Goal: Task Accomplishment & Management: Manage account settings

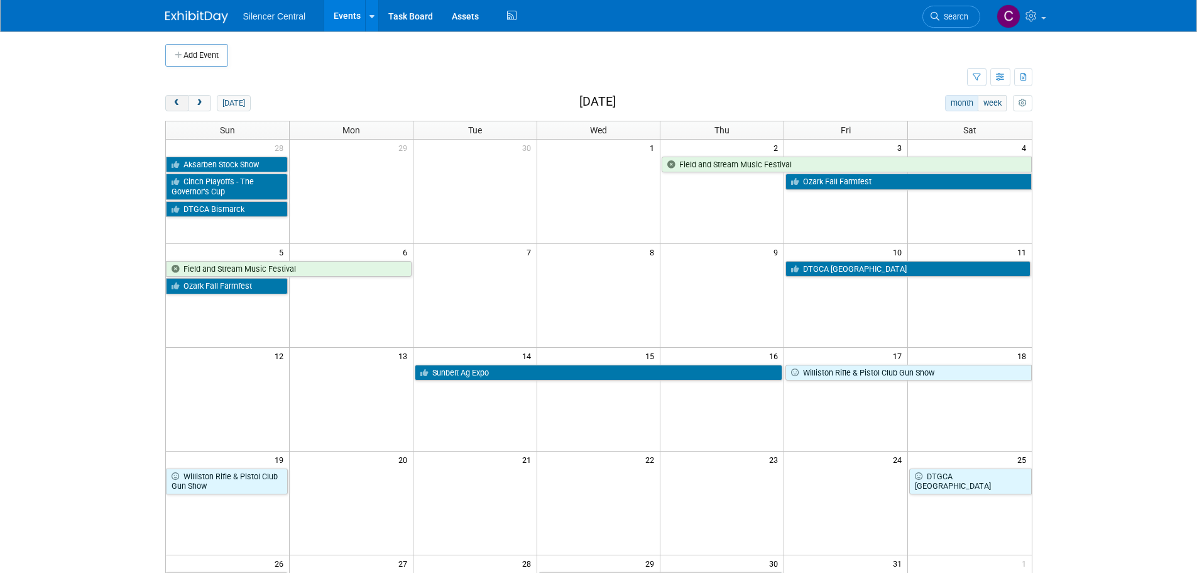
click at [179, 103] on span "prev" at bounding box center [176, 103] width 9 height 8
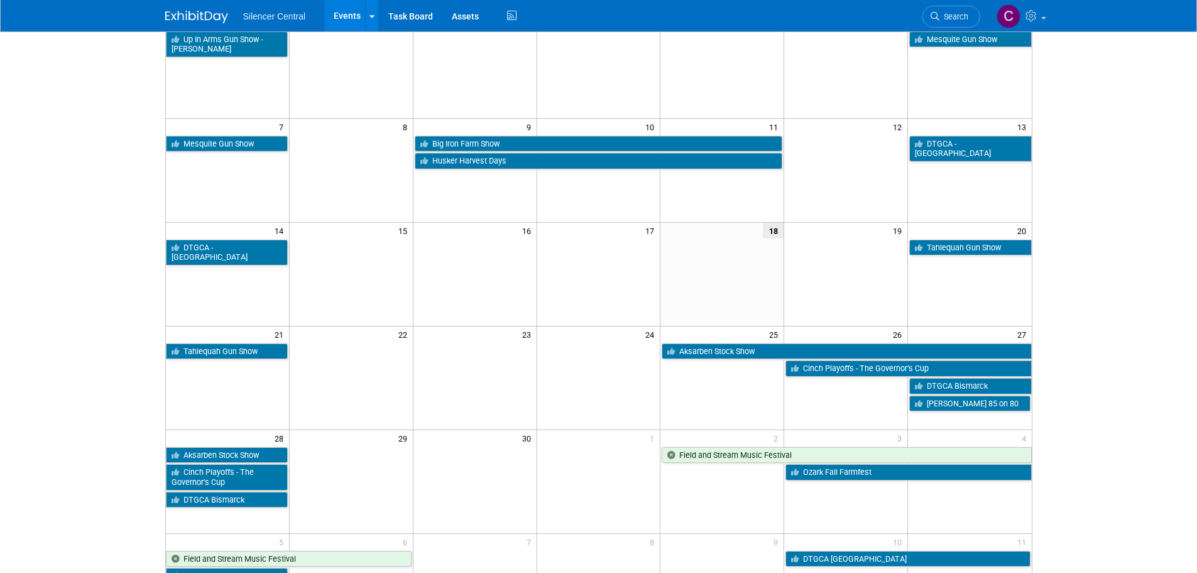
scroll to position [126, 0]
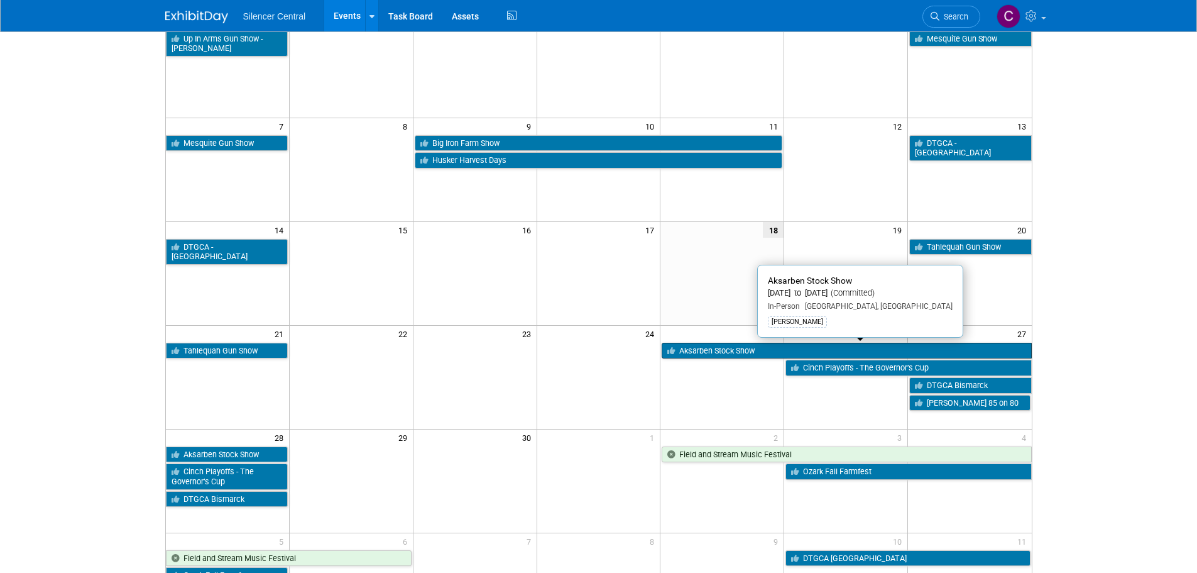
click at [730, 347] on link "Aksarben Stock Show" at bounding box center [847, 351] width 370 height 16
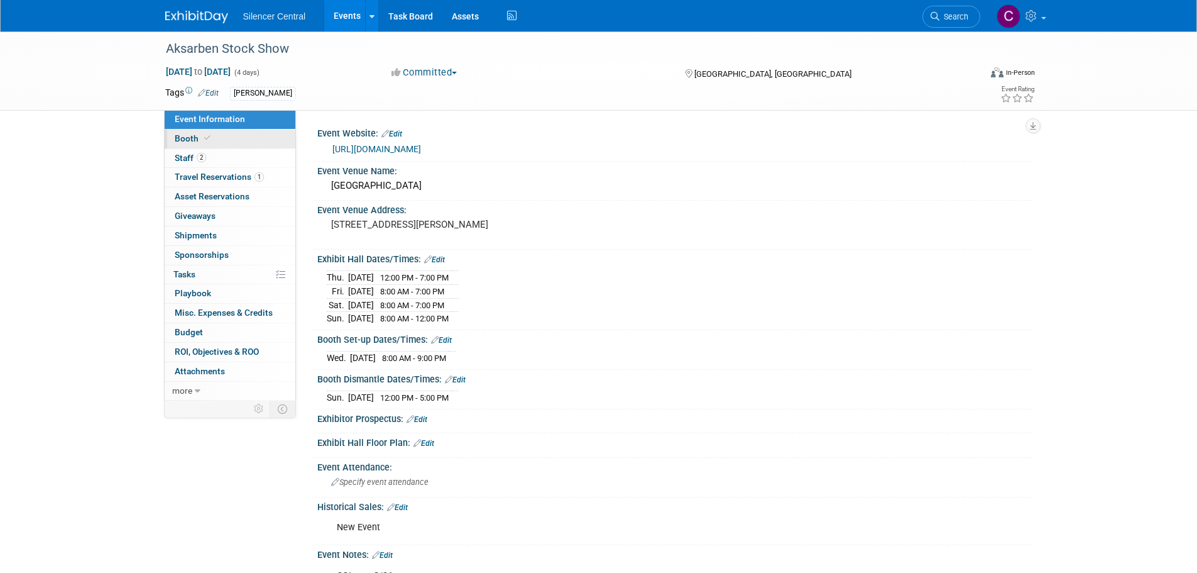
click at [220, 138] on link "Booth" at bounding box center [230, 138] width 131 height 19
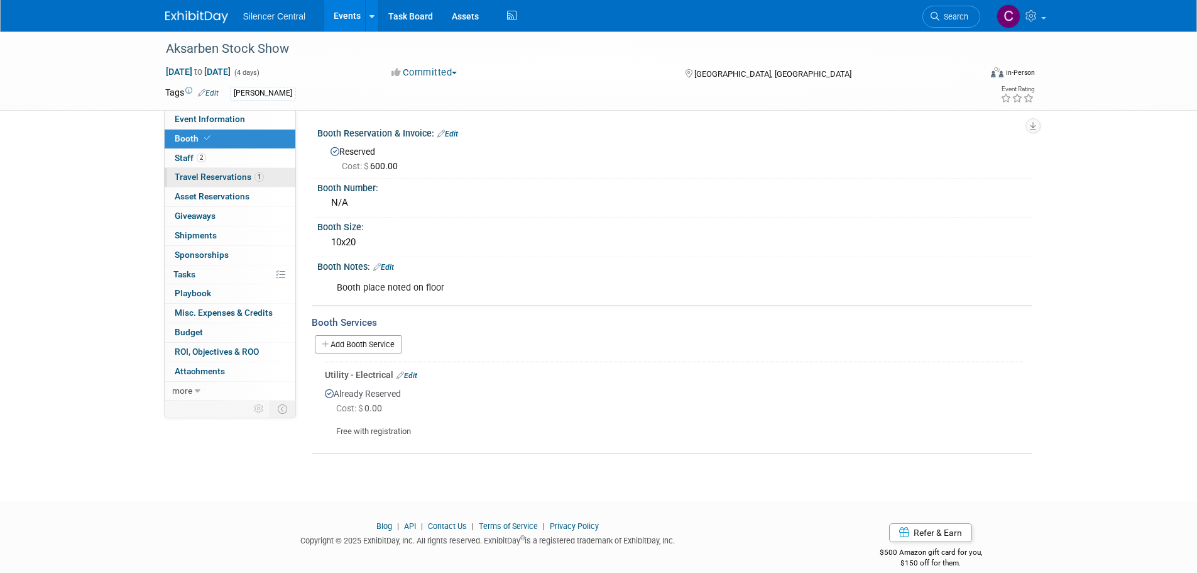
click at [192, 178] on span "Travel Reservations 1" at bounding box center [219, 177] width 89 height 10
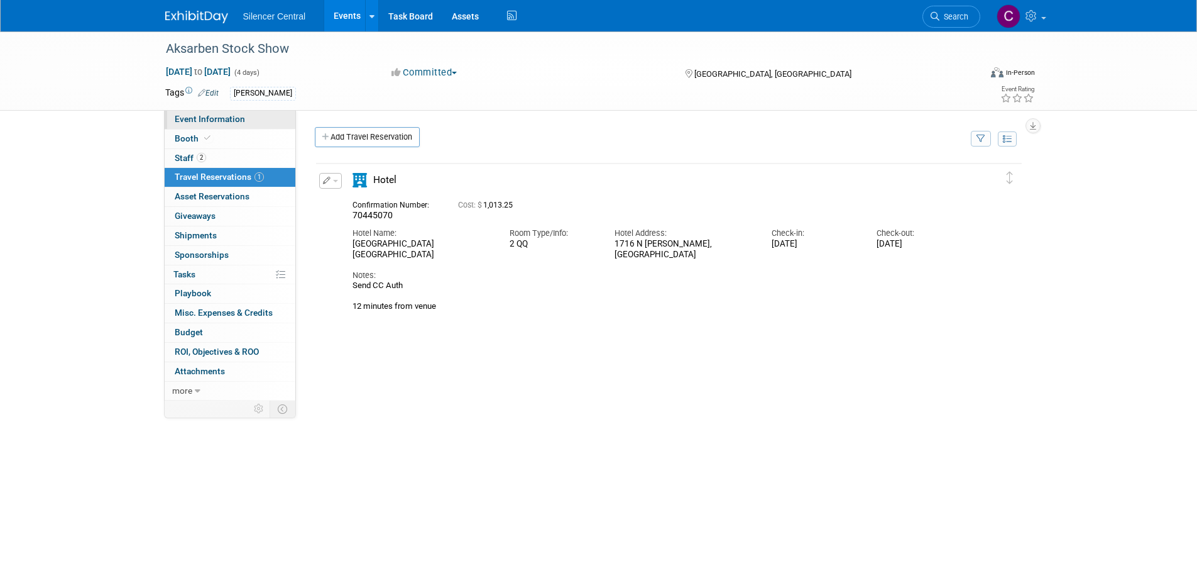
click at [202, 119] on span "Event Information" at bounding box center [210, 119] width 70 height 10
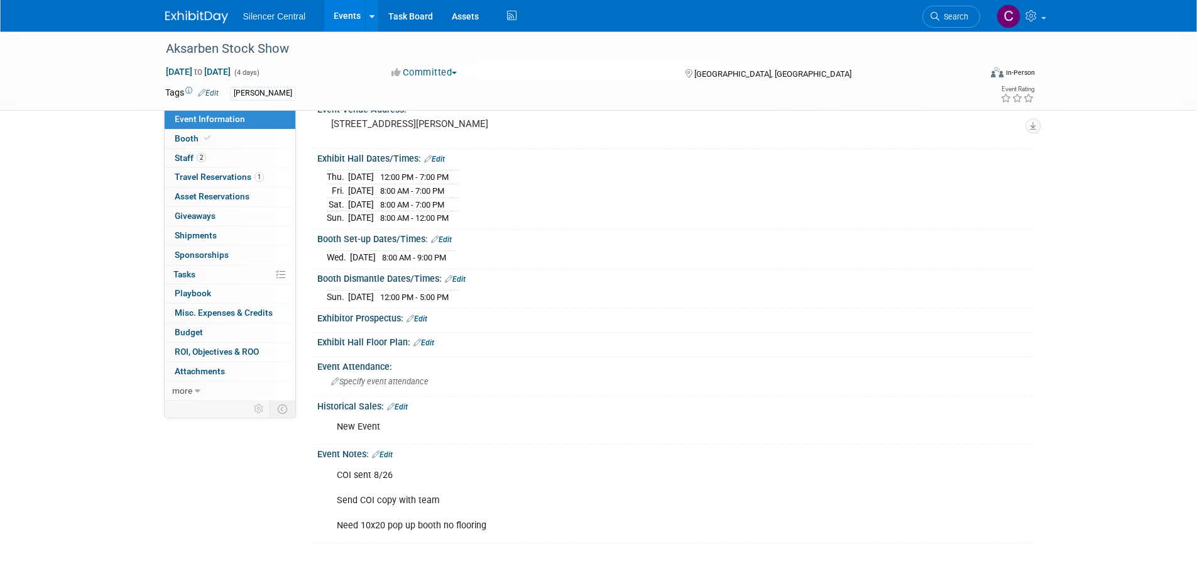
scroll to position [126, 0]
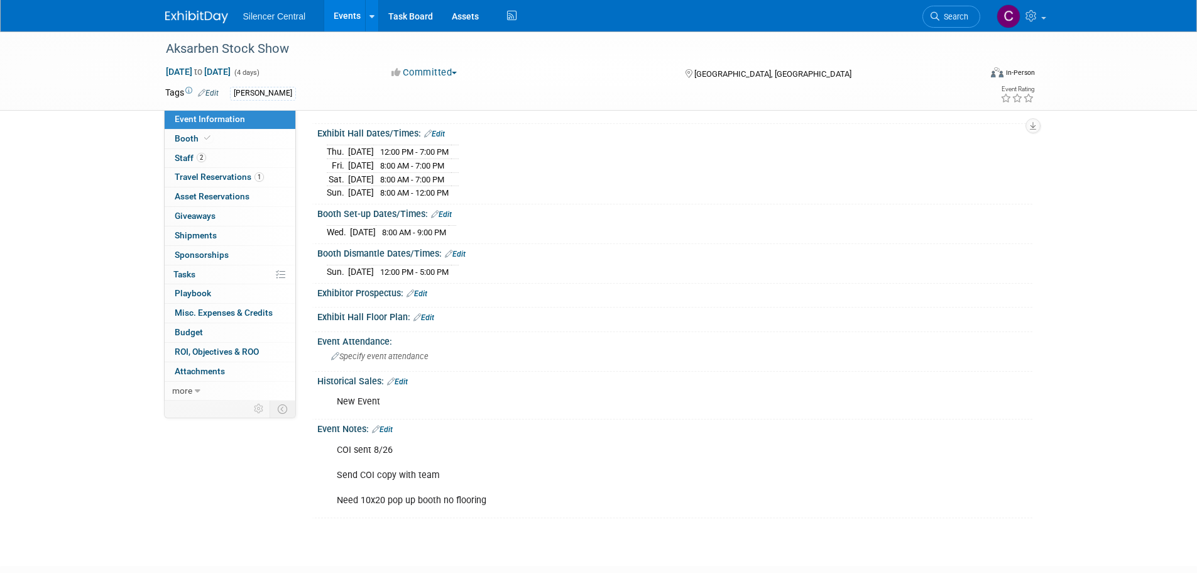
click at [197, 14] on img at bounding box center [196, 17] width 63 height 13
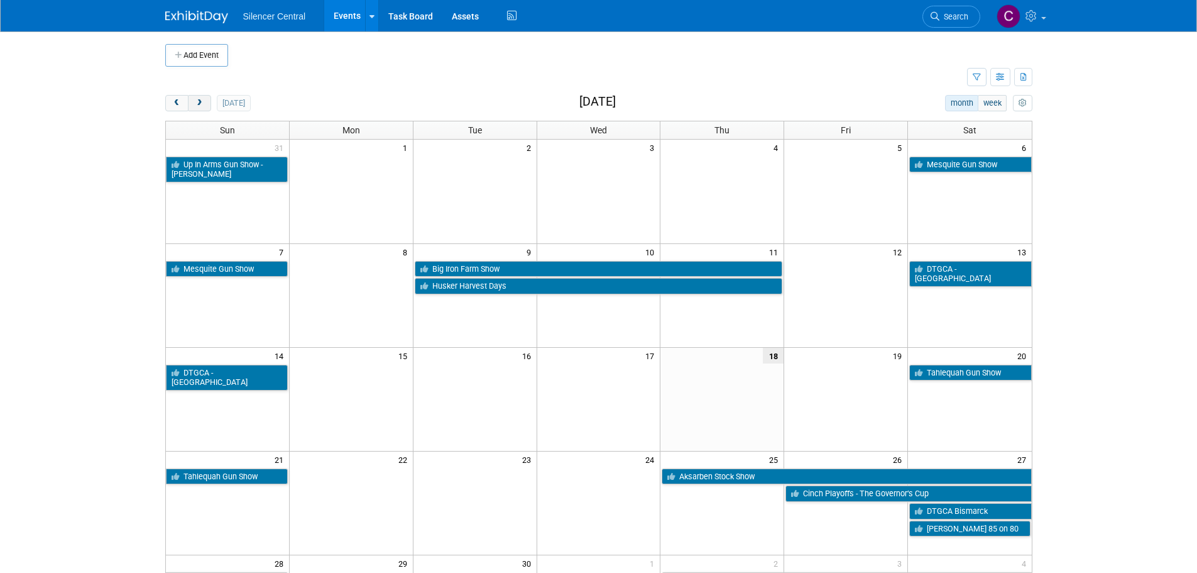
click at [203, 108] on button "next" at bounding box center [199, 103] width 23 height 16
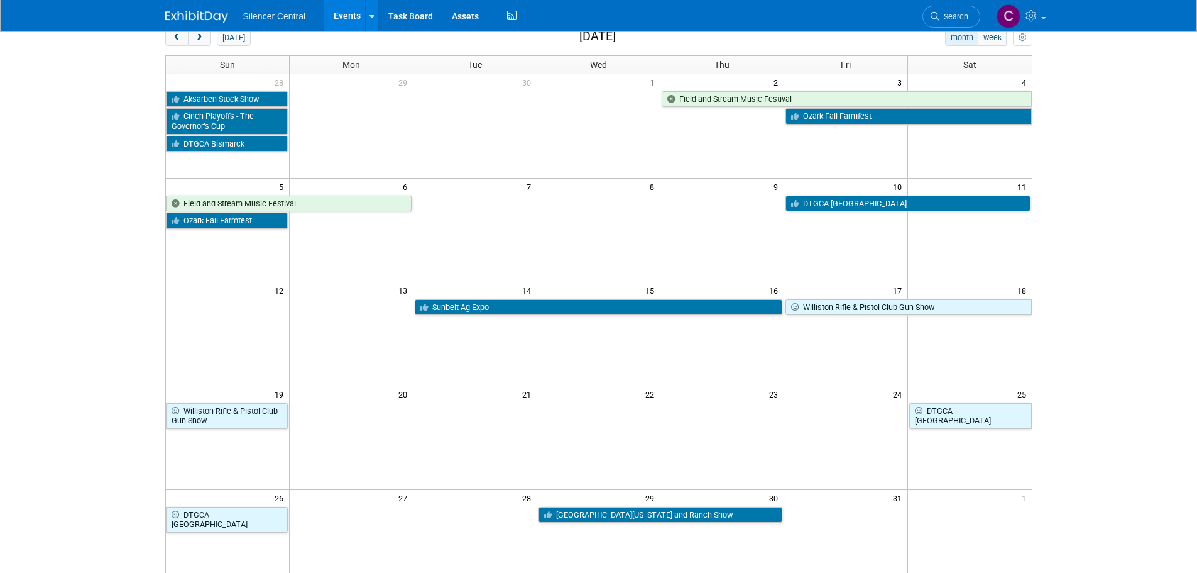
scroll to position [126, 0]
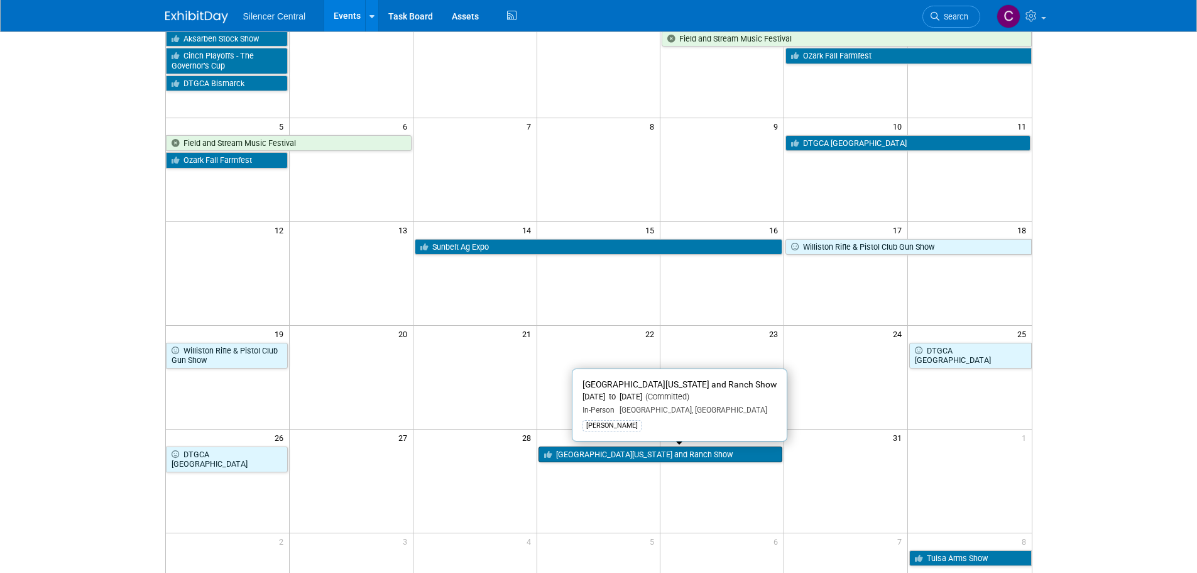
click at [601, 456] on link "[GEOGRAPHIC_DATA][US_STATE] and Ranch Show" at bounding box center [661, 454] width 245 height 16
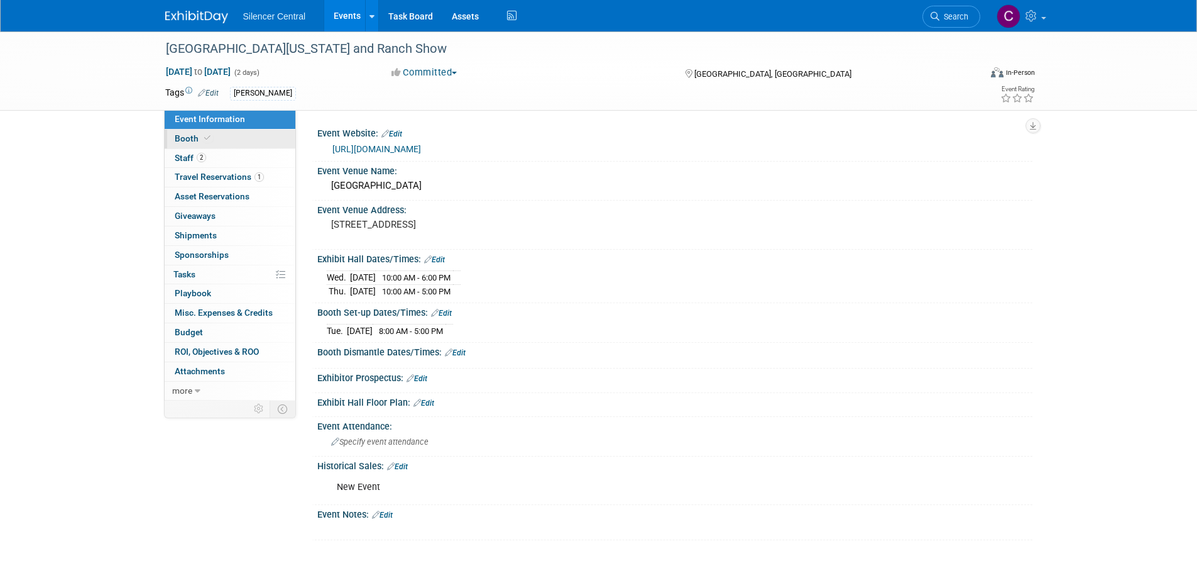
click at [221, 137] on link "Booth" at bounding box center [230, 138] width 131 height 19
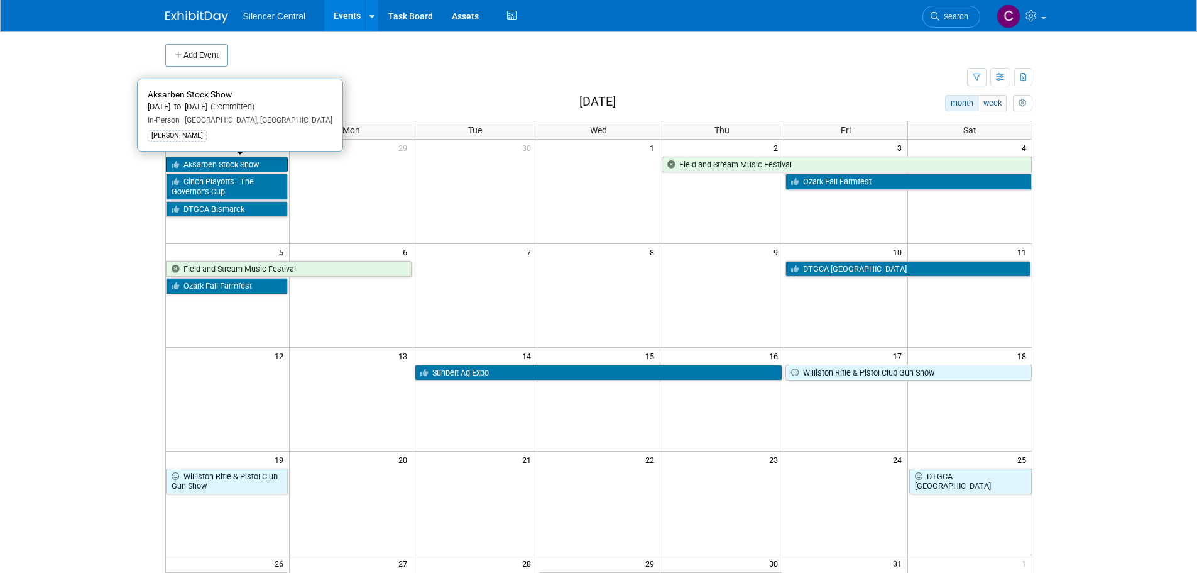
click at [211, 162] on link "Aksarben Stock Show" at bounding box center [227, 165] width 122 height 16
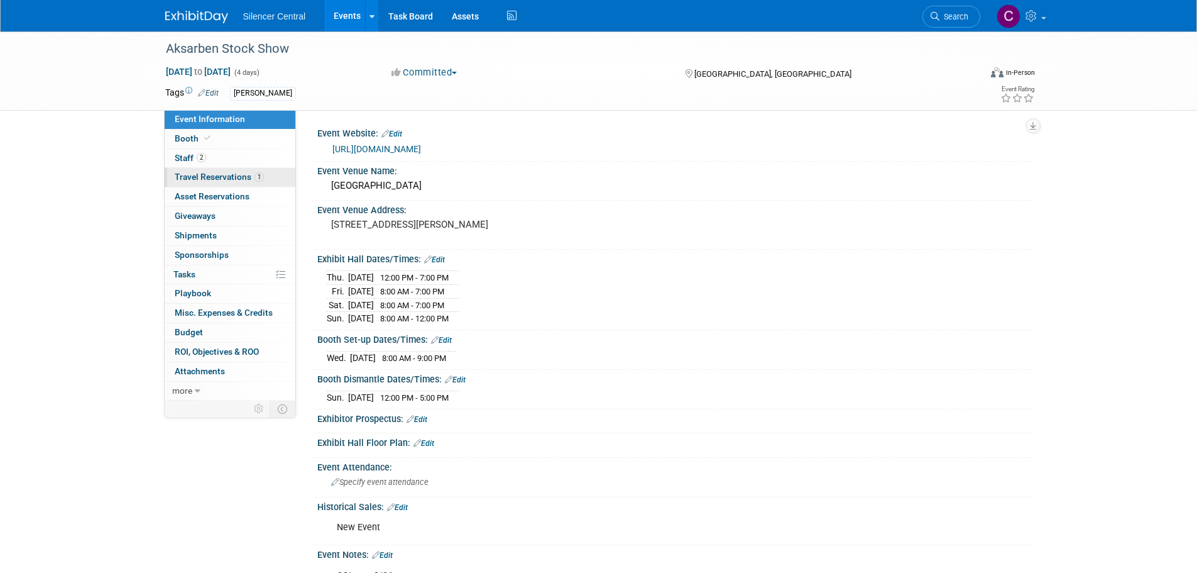
click at [197, 171] on link "1 Travel Reservations 1" at bounding box center [230, 177] width 131 height 19
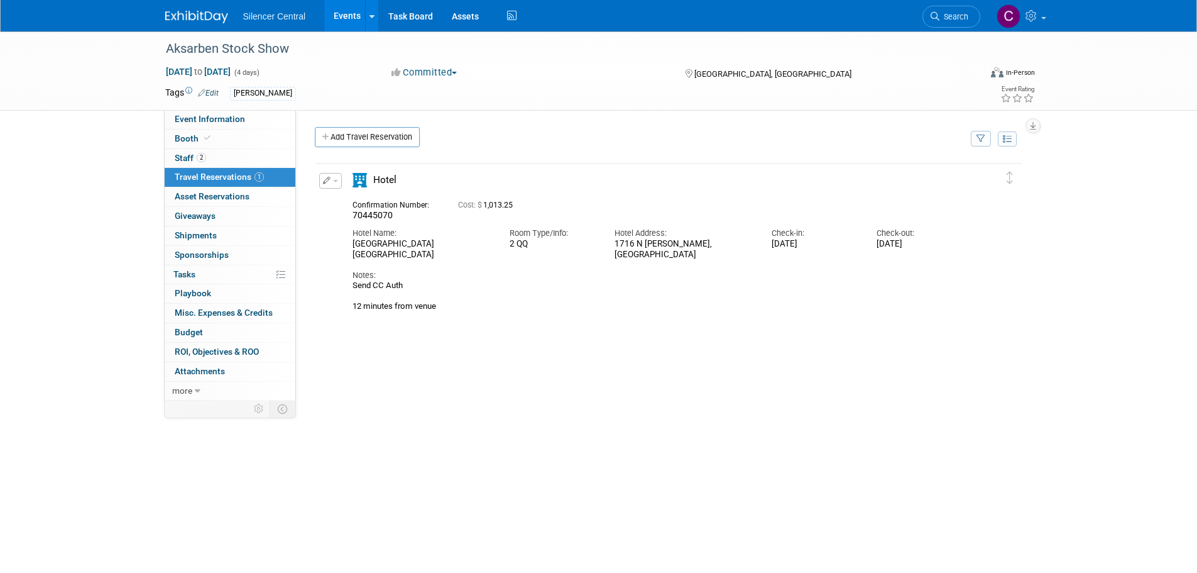
click at [168, 21] on img at bounding box center [196, 17] width 63 height 13
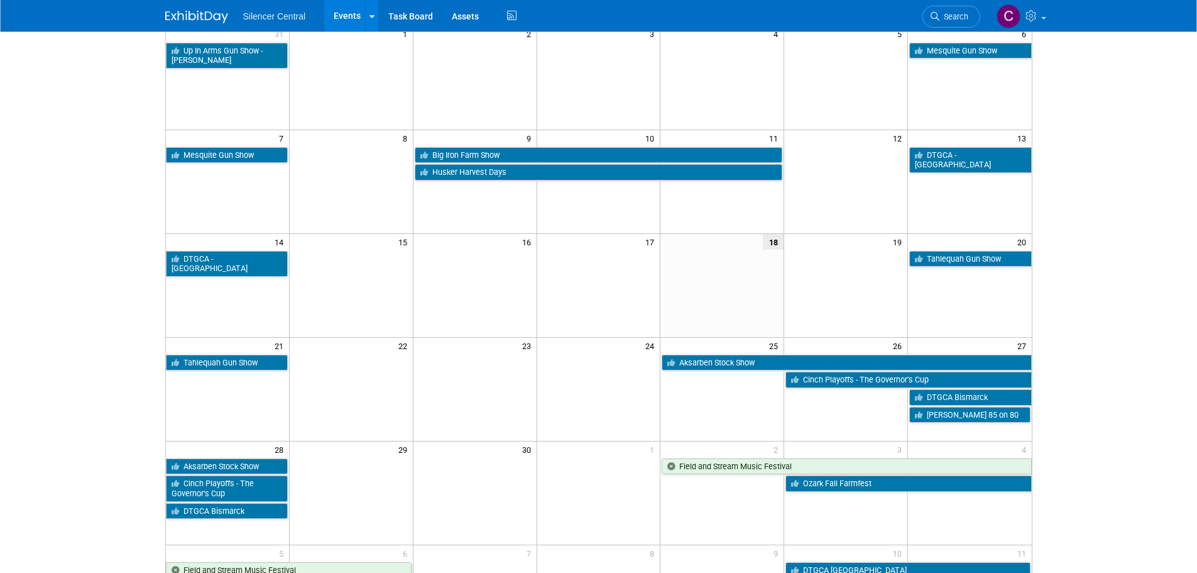
scroll to position [126, 0]
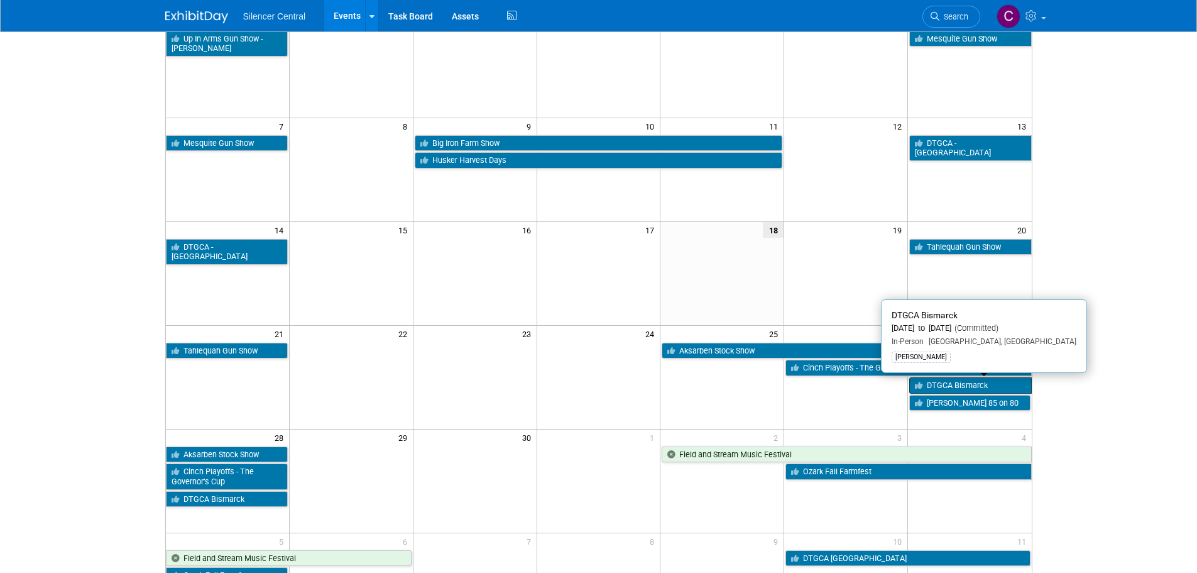
click at [930, 383] on link "DTGCA Bismarck" at bounding box center [971, 385] width 122 height 16
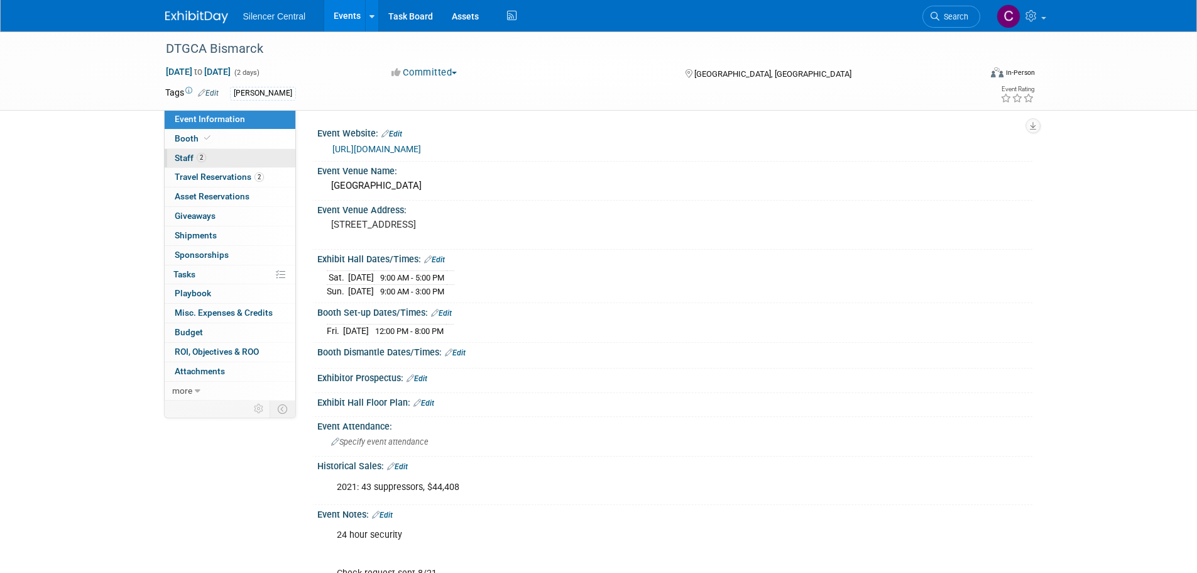
click at [203, 163] on link "2 Staff 2" at bounding box center [230, 158] width 131 height 19
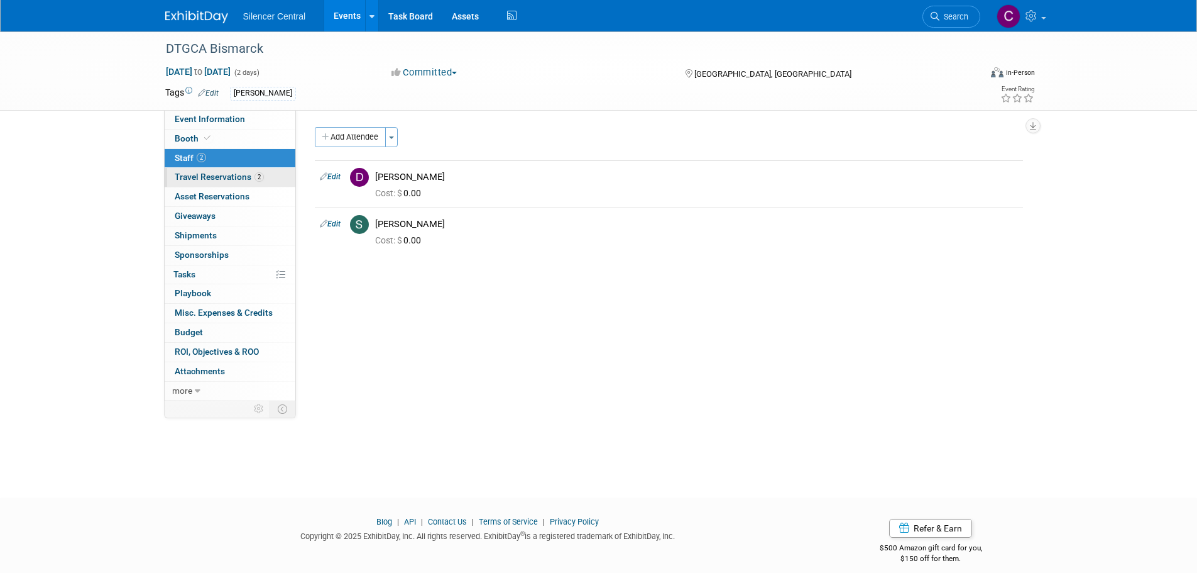
click at [207, 179] on span "Travel Reservations 2" at bounding box center [219, 177] width 89 height 10
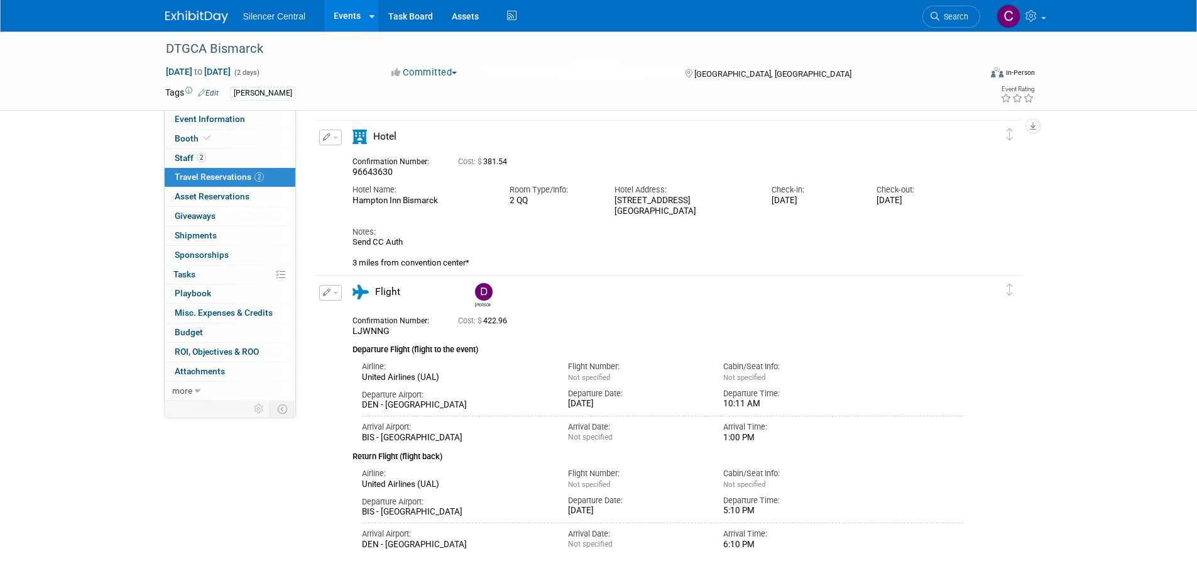
scroll to position [126, 0]
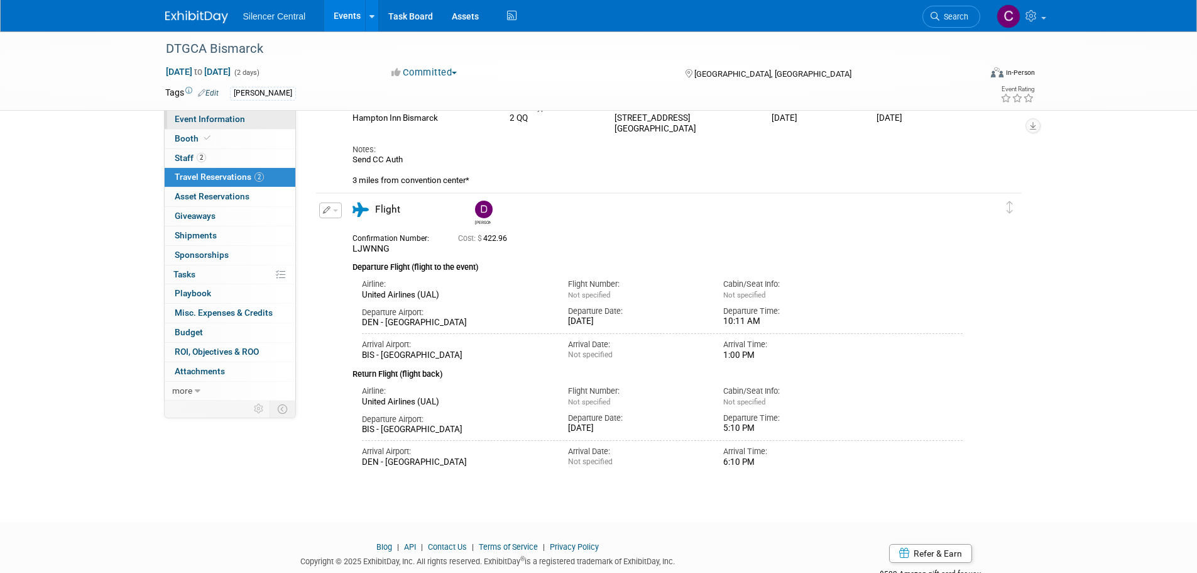
click at [212, 118] on span "Event Information" at bounding box center [210, 119] width 70 height 10
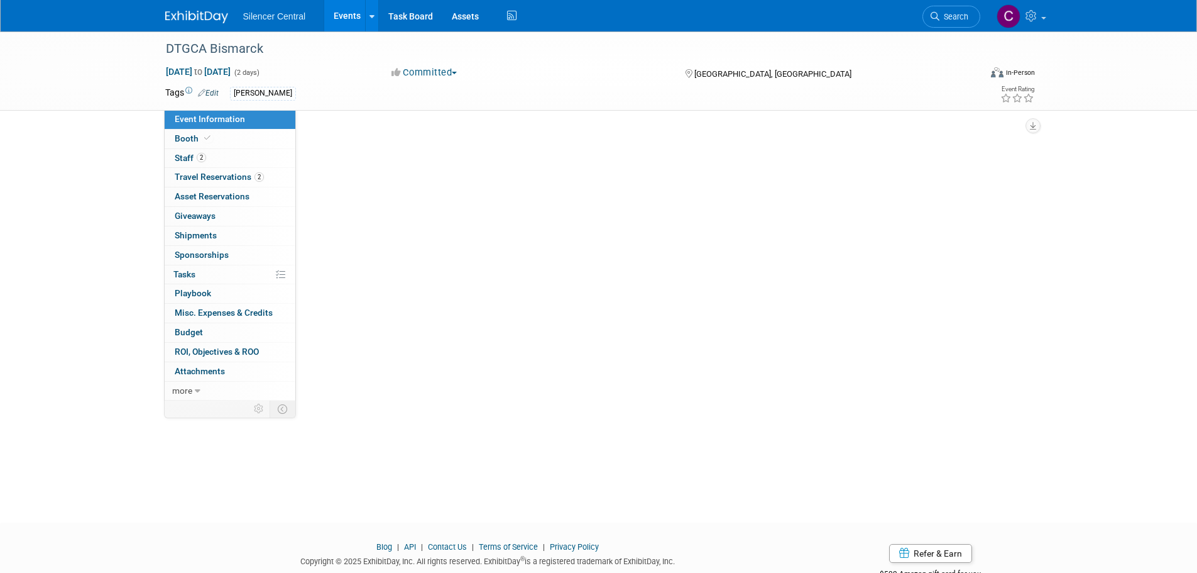
scroll to position [0, 0]
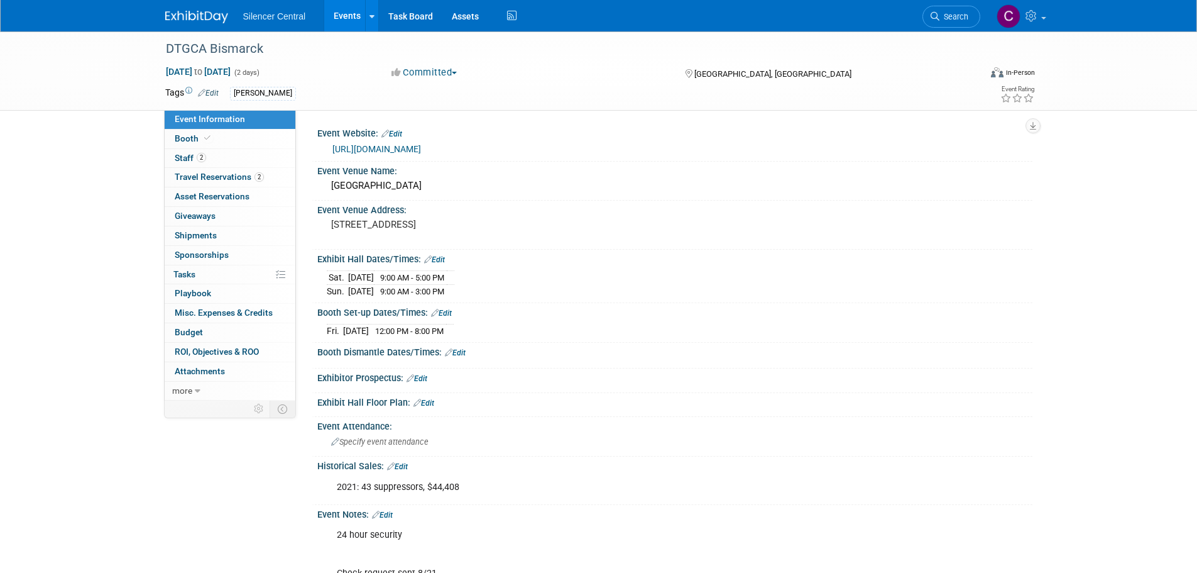
click at [194, 22] on img at bounding box center [196, 17] width 63 height 13
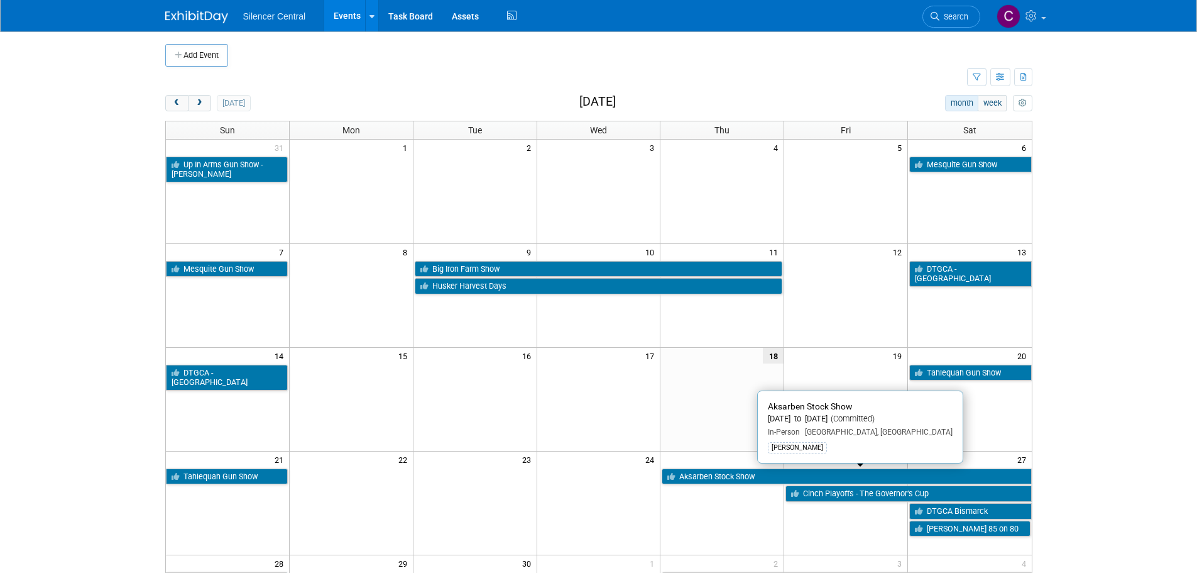
click at [705, 476] on link "Aksarben Stock Show" at bounding box center [847, 476] width 370 height 16
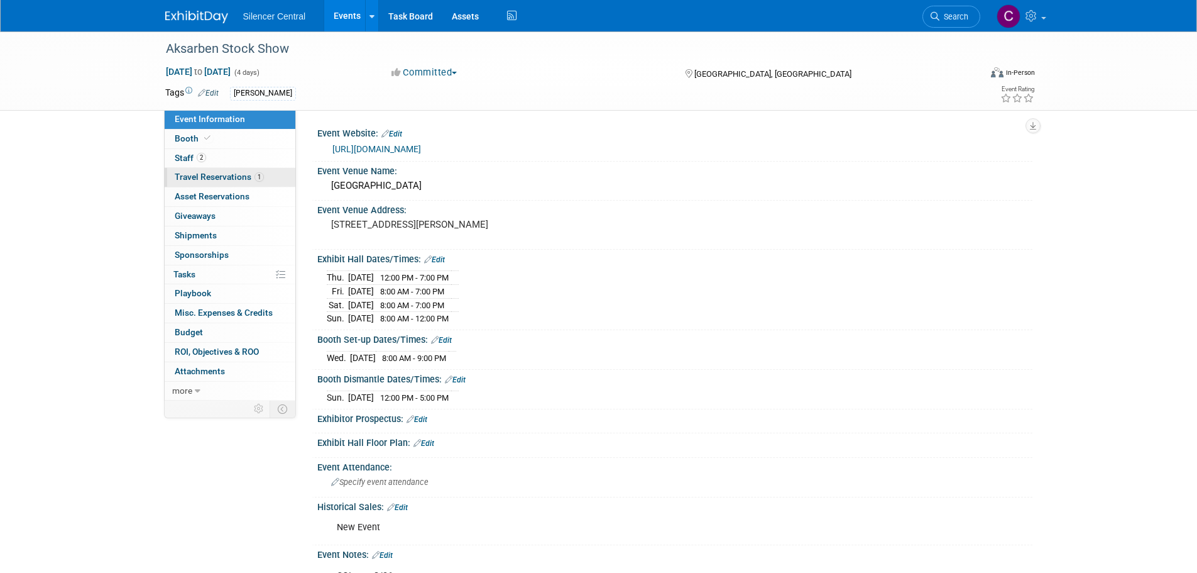
click at [204, 168] on link "1 Travel Reservations 1" at bounding box center [230, 177] width 131 height 19
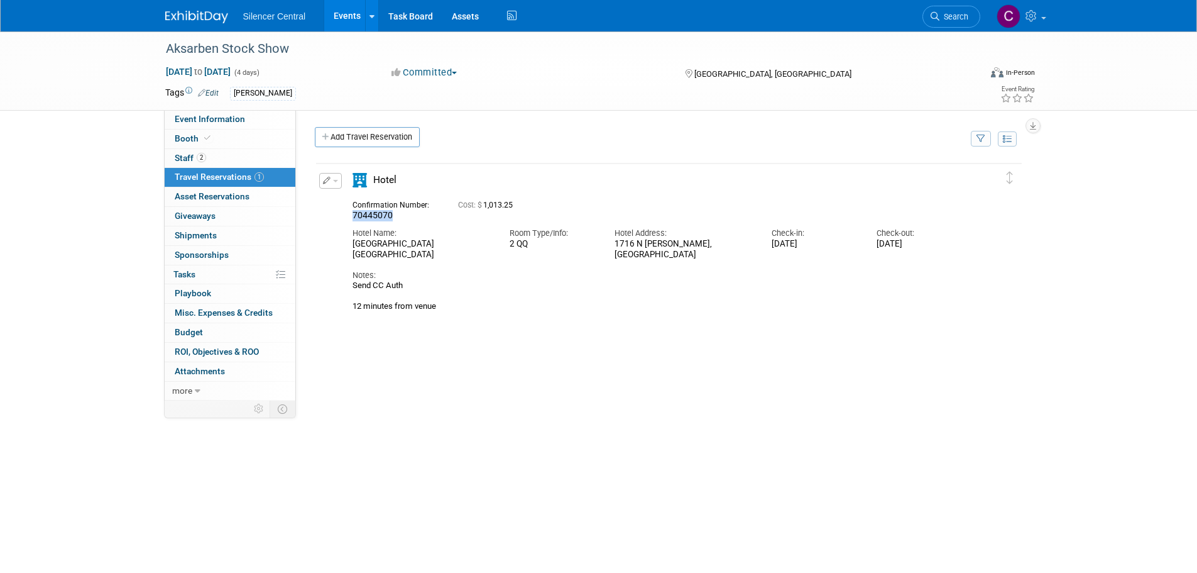
drag, startPoint x: 399, startPoint y: 214, endPoint x: 341, endPoint y: 218, distance: 58.0
click at [341, 218] on div "Edit Reservation 70445070" at bounding box center [659, 242] width 687 height 139
copy span "70445070"
click at [333, 181] on span "button" at bounding box center [335, 181] width 5 height 3
click at [341, 200] on button "Edit Reservation" at bounding box center [373, 203] width 106 height 18
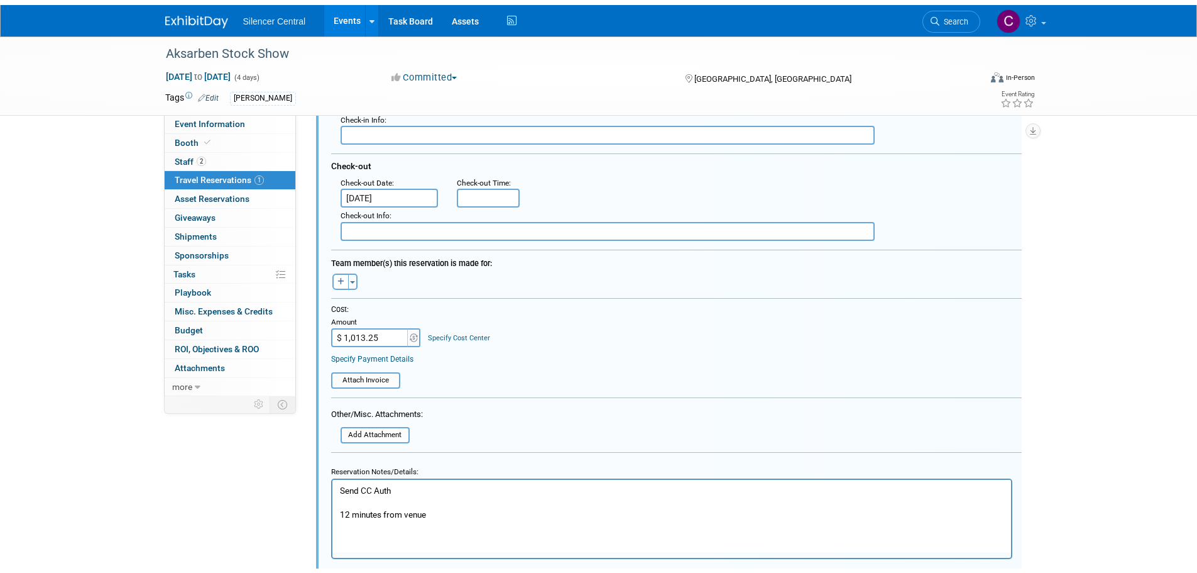
scroll to position [399, 0]
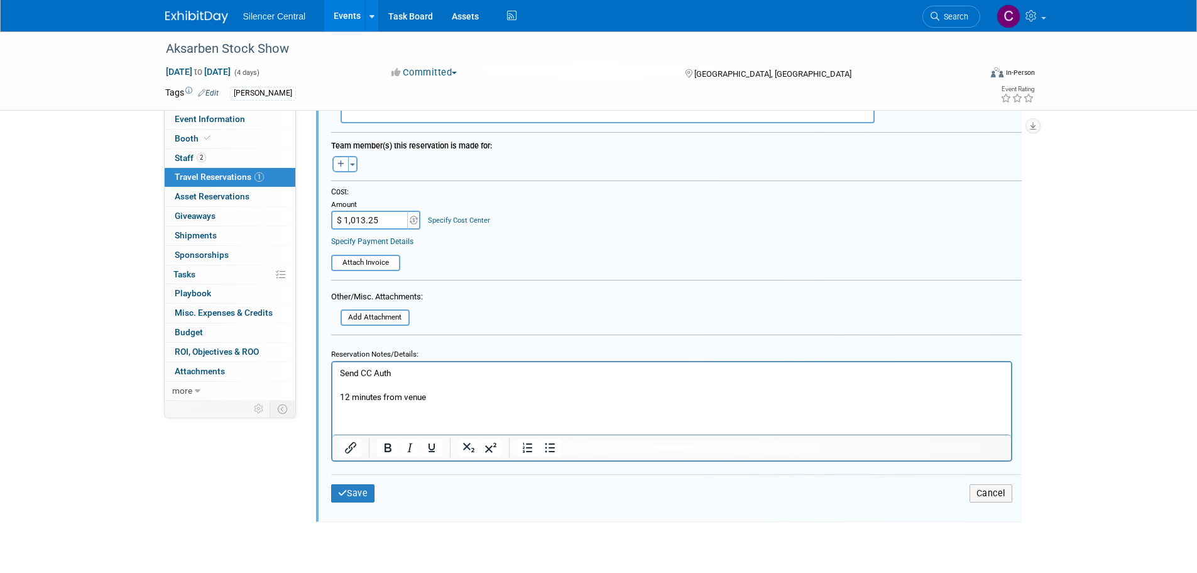
drag, startPoint x: 351, startPoint y: 383, endPoint x: 271, endPoint y: 383, distance: 80.5
click at [332, 383] on html "Send CC Auth 12 minutes from venue" at bounding box center [671, 381] width 679 height 41
drag, startPoint x: 409, startPoint y: 368, endPoint x: 311, endPoint y: 373, distance: 98.8
click at [332, 373] on html "Send CC Auth 12 minutes from venue" at bounding box center [671, 381] width 679 height 41
click at [346, 494] on icon "submit" at bounding box center [342, 492] width 9 height 9
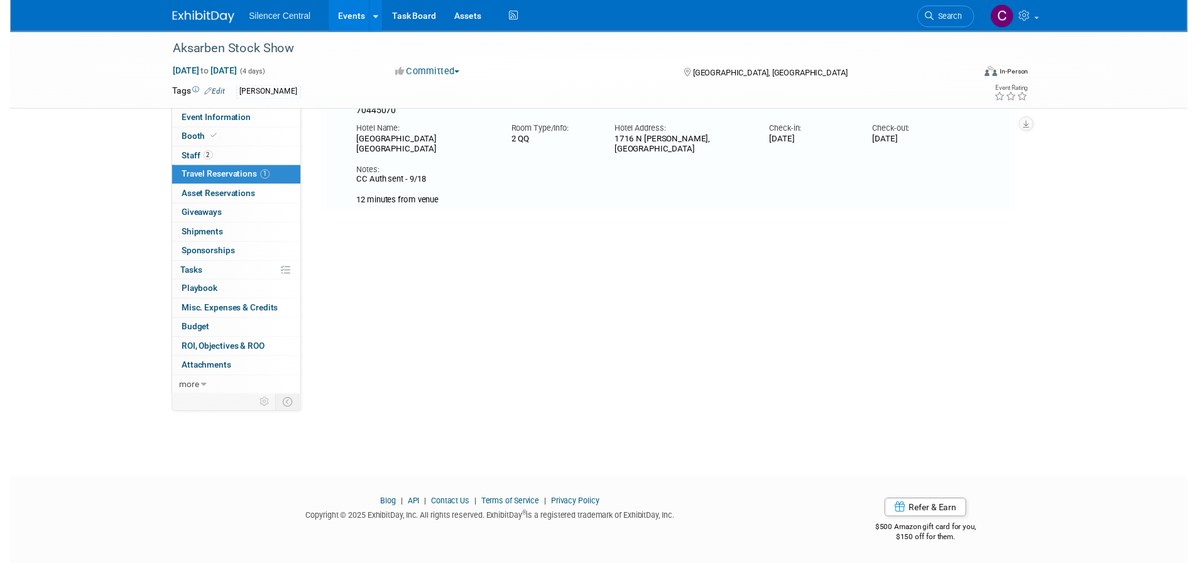
scroll to position [22, 0]
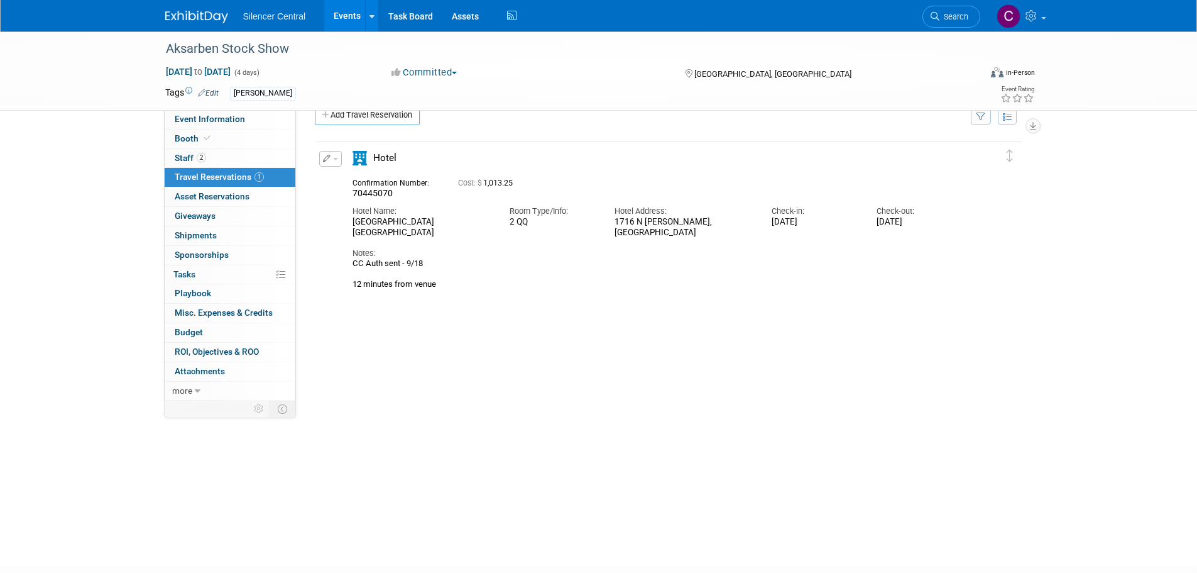
click at [328, 158] on icon "button" at bounding box center [327, 159] width 8 height 8
click at [356, 177] on button "Edit Reservation" at bounding box center [373, 181] width 106 height 18
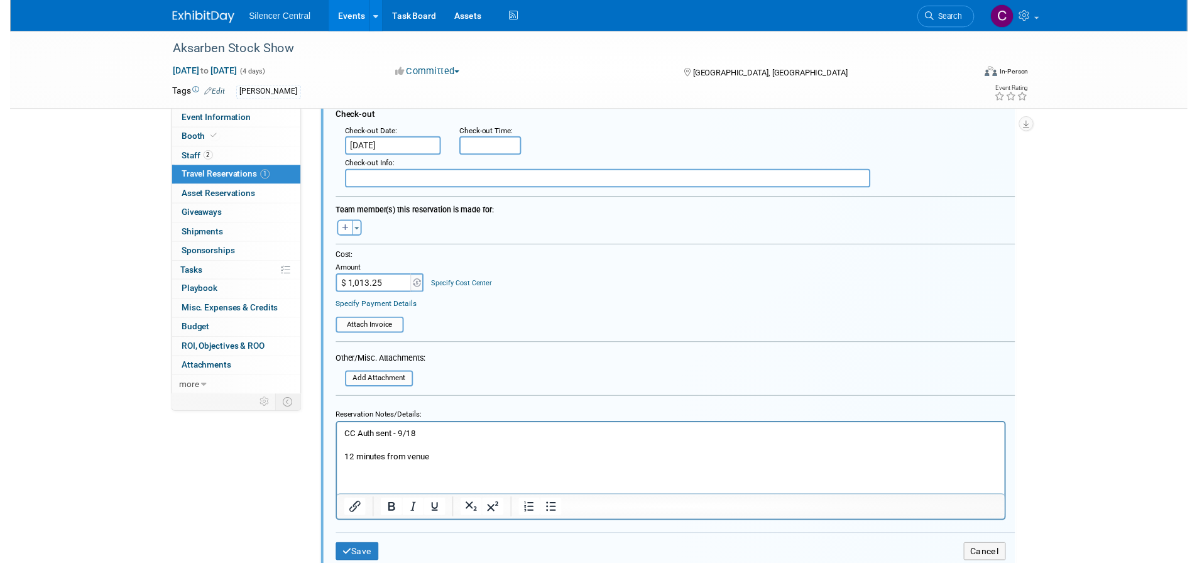
scroll to position [85, 0]
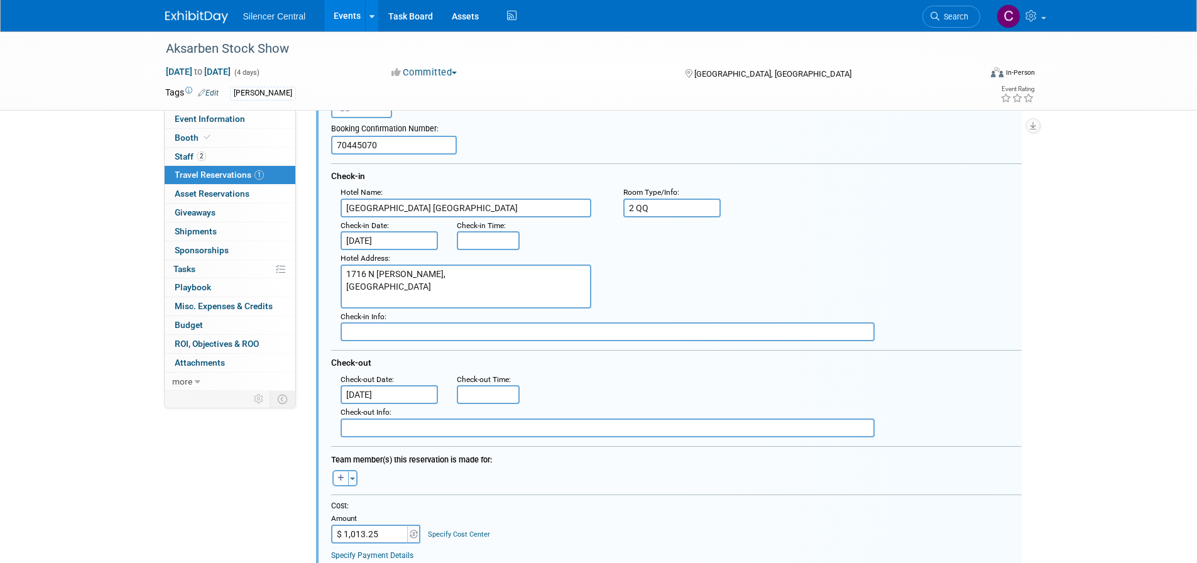
click at [376, 277] on textarea "1716 N Diers, Grand Island, NE 68803" at bounding box center [466, 287] width 251 height 44
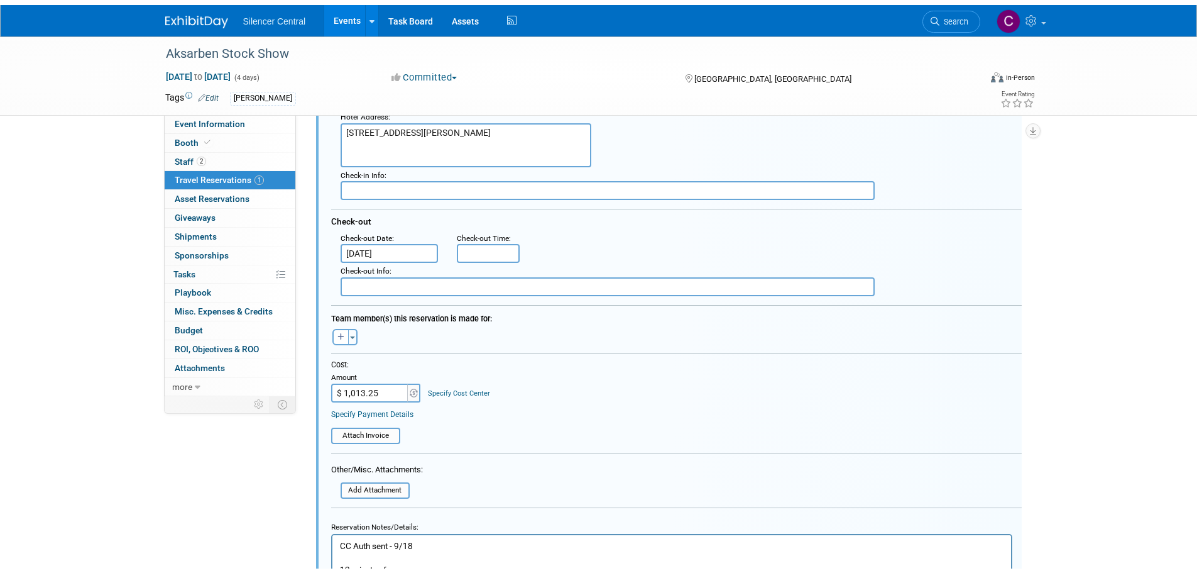
scroll to position [462, 0]
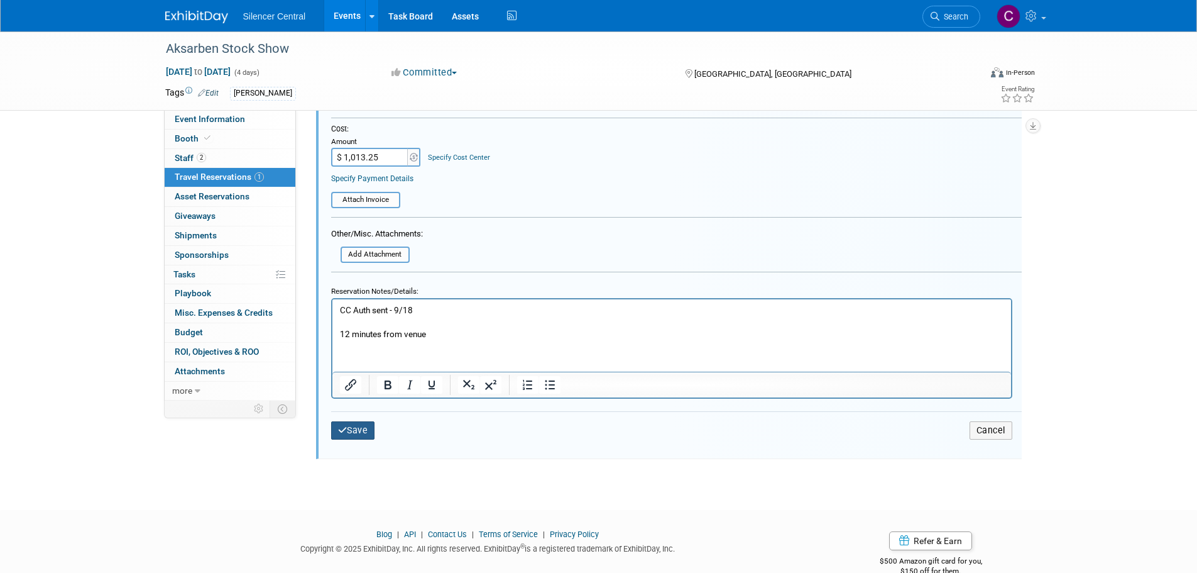
type textarea "1716 Diers Ave, Grand Island, NE 68803"
click at [353, 430] on button "Save" at bounding box center [353, 430] width 44 height 18
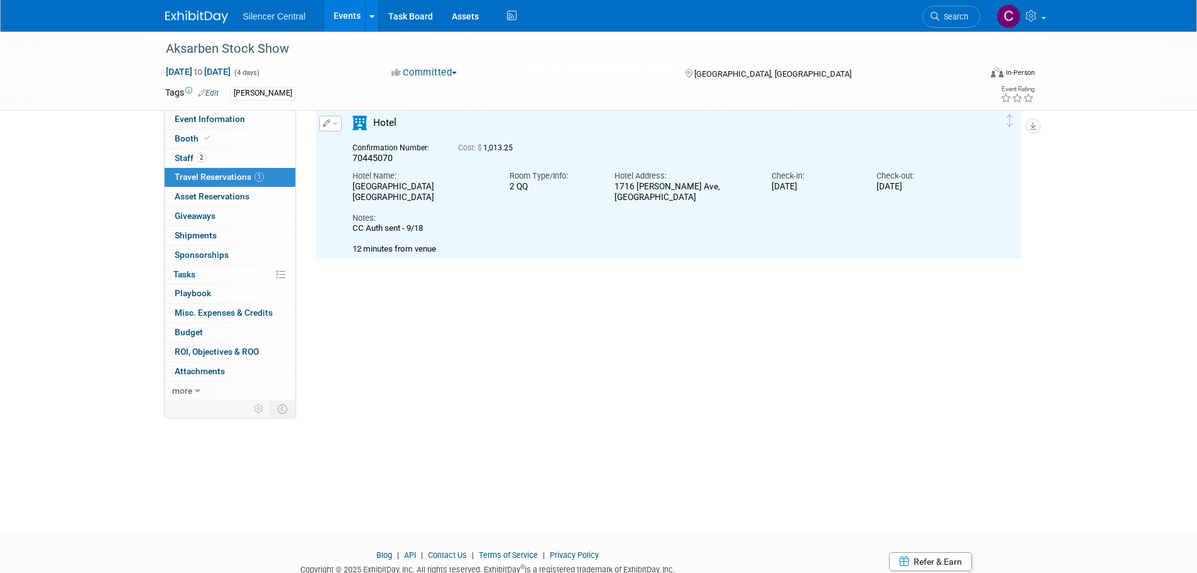
scroll to position [22, 0]
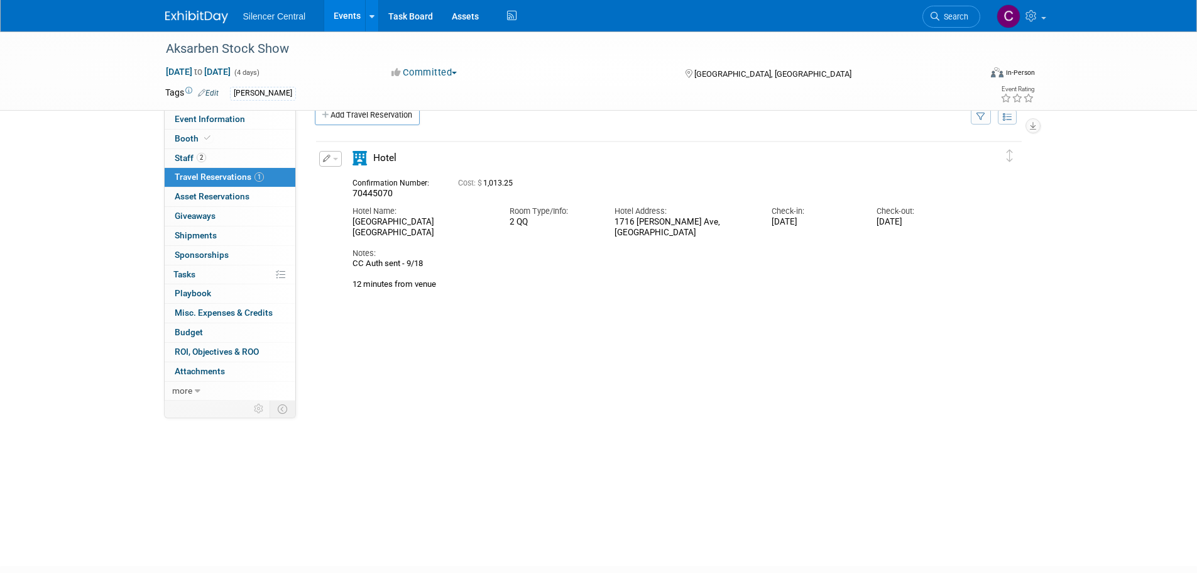
click at [198, 15] on img at bounding box center [196, 17] width 63 height 13
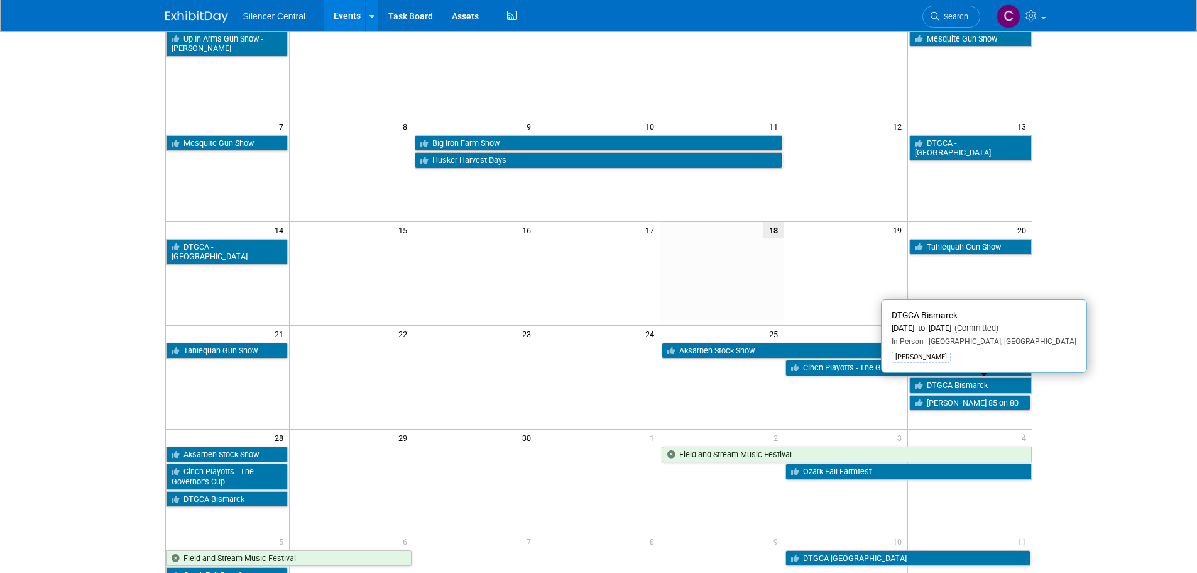
click at [955, 387] on link "DTGCA Bismarck" at bounding box center [971, 385] width 122 height 16
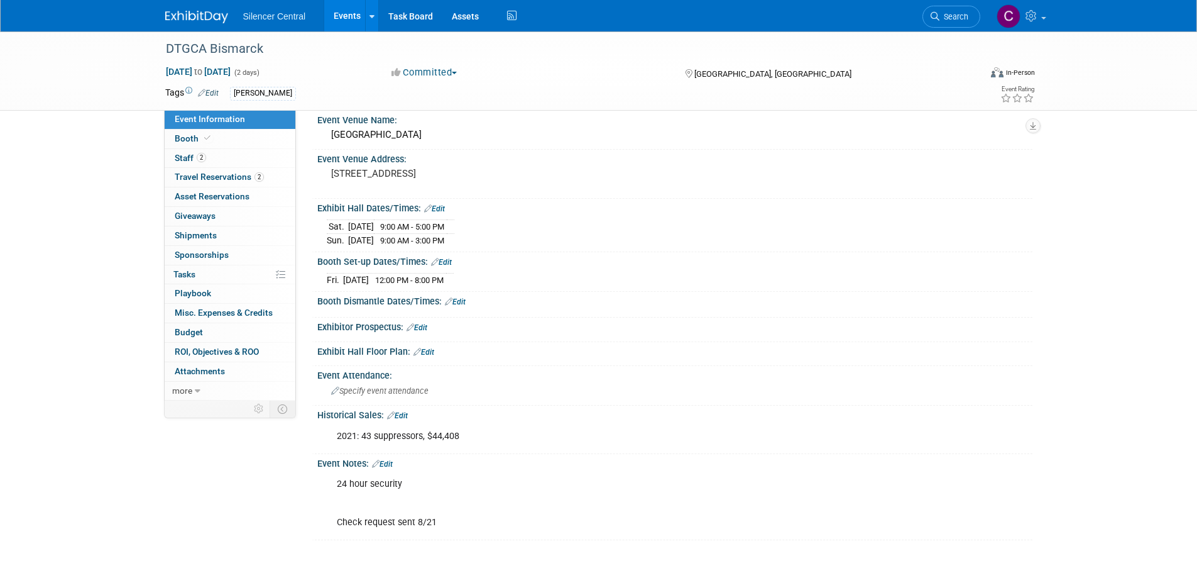
scroll to position [63, 0]
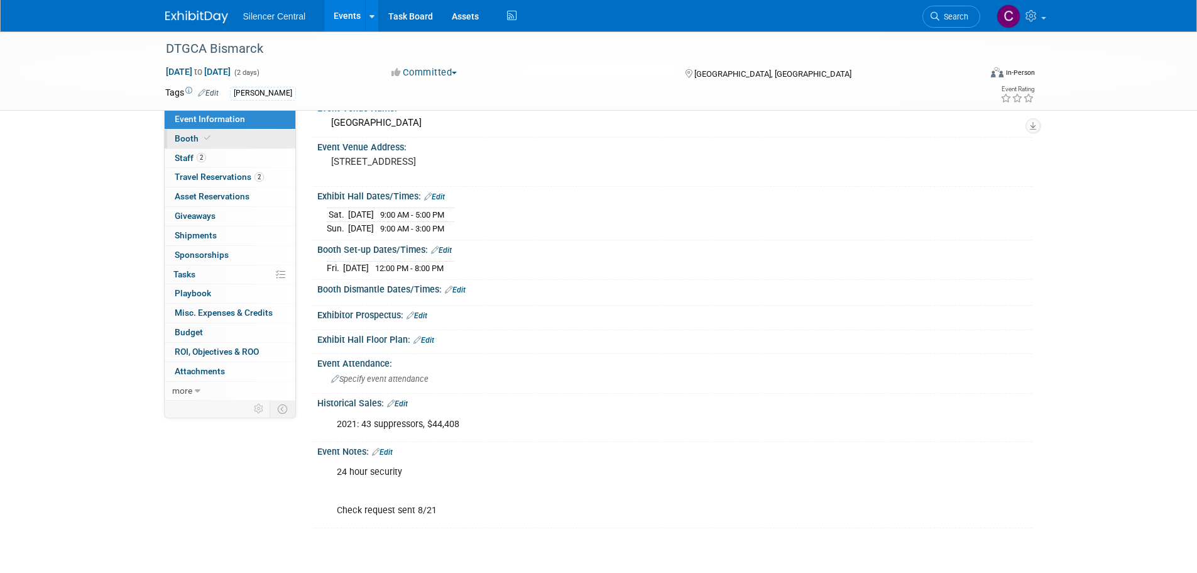
click at [195, 145] on link "Booth" at bounding box center [230, 138] width 131 height 19
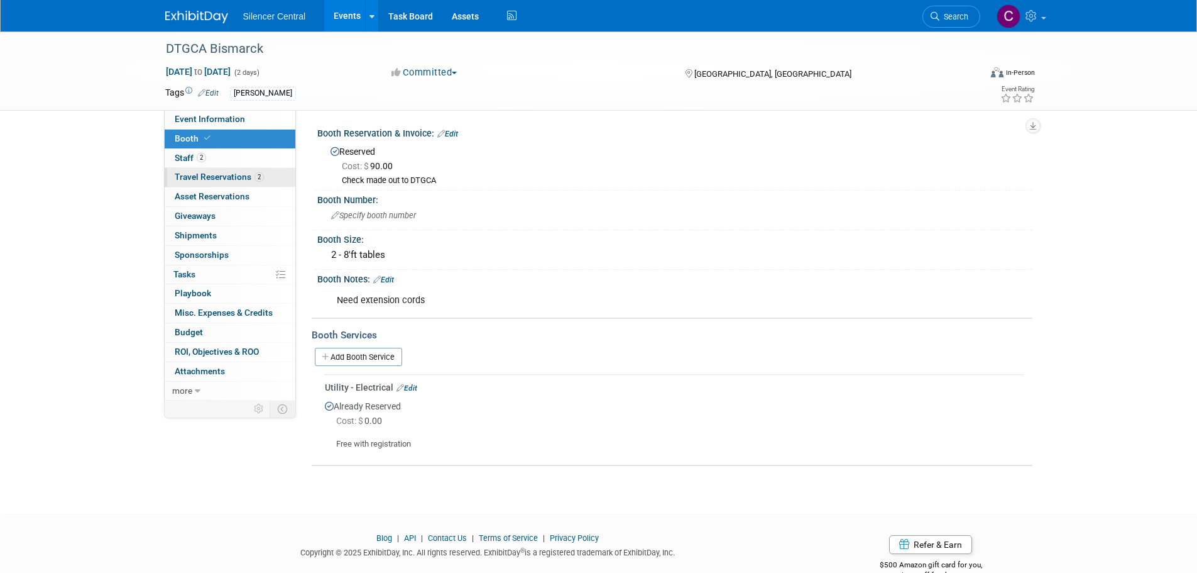
click at [185, 177] on span "Travel Reservations 2" at bounding box center [219, 177] width 89 height 10
